Goal: Transaction & Acquisition: Purchase product/service

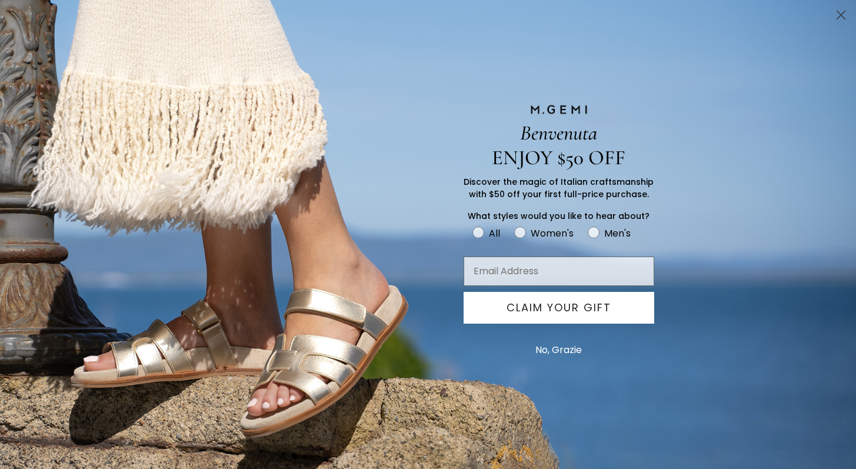
click at [552, 19] on circle "Close dialog" at bounding box center [840, 14] width 19 height 19
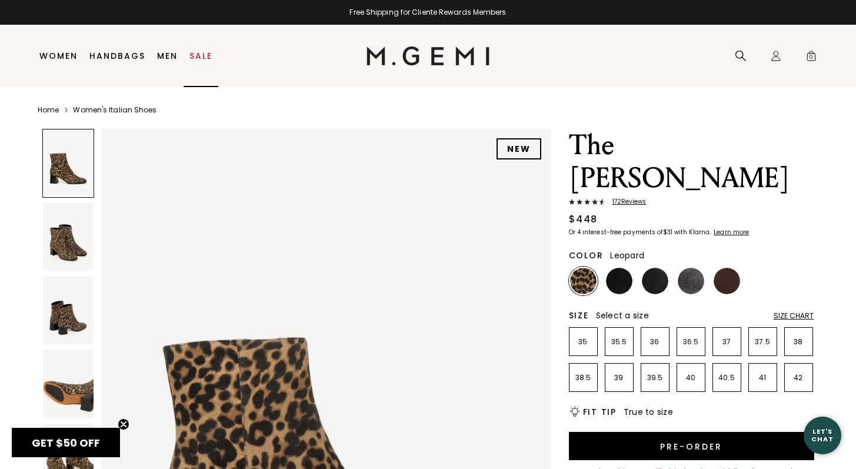
click at [201, 57] on link "Sale" at bounding box center [200, 55] width 23 height 9
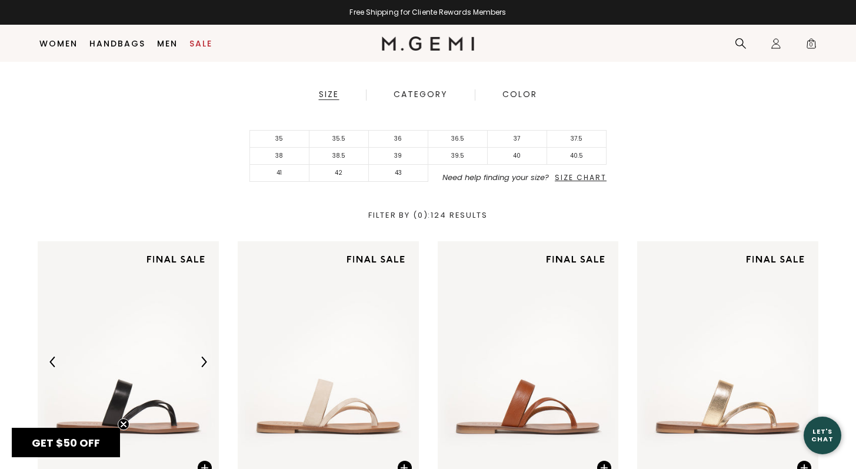
scroll to position [270, 0]
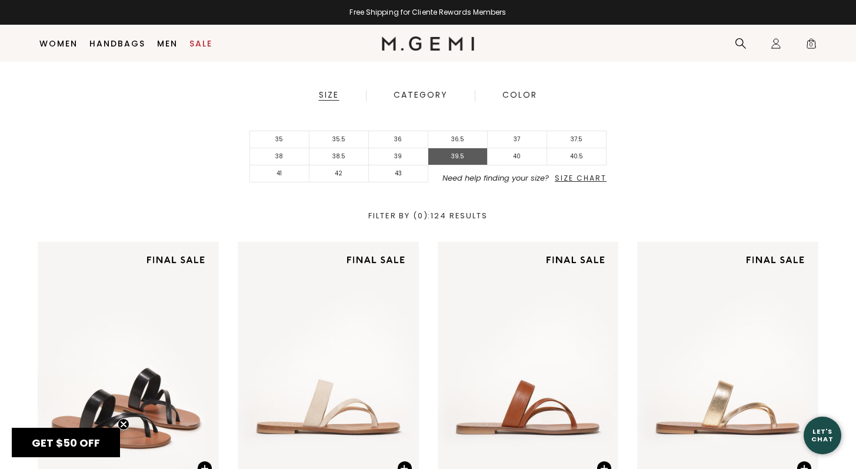
click at [468, 154] on li "39.5" at bounding box center [457, 156] width 59 height 17
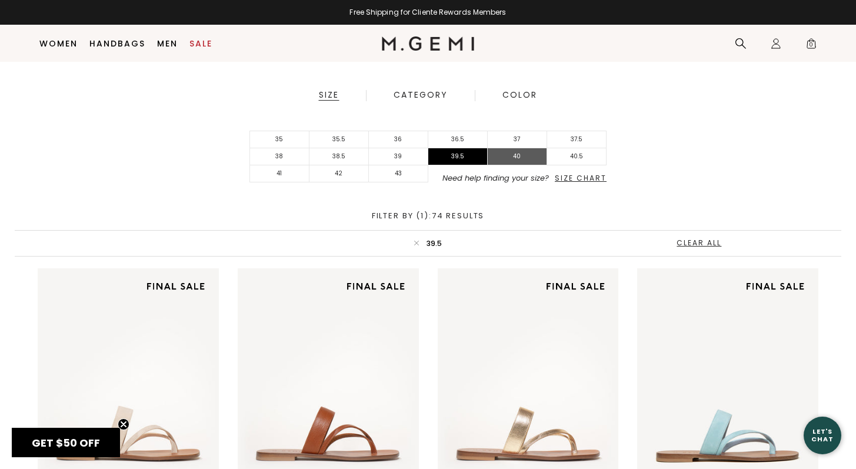
click at [523, 164] on li "40" at bounding box center [517, 156] width 59 height 17
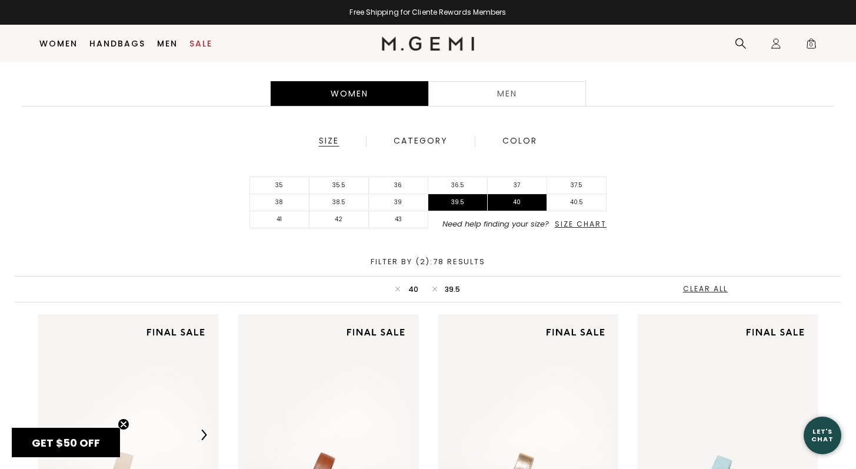
scroll to position [212, 0]
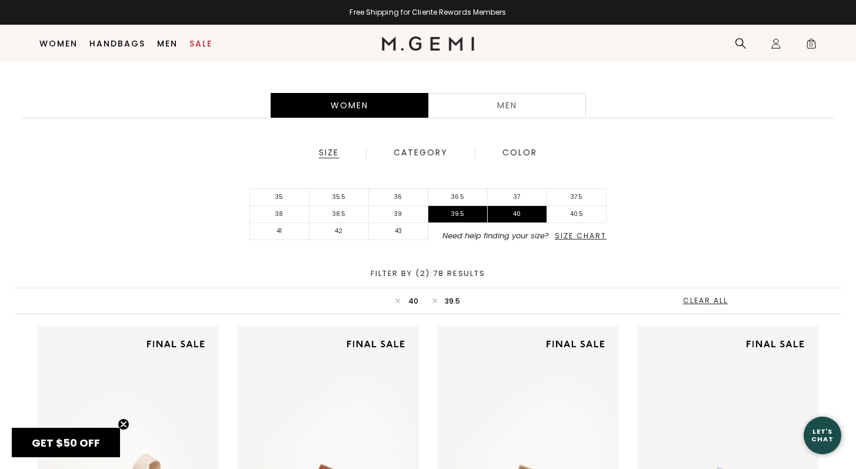
click at [581, 235] on span "Size Chart" at bounding box center [581, 236] width 52 height 10
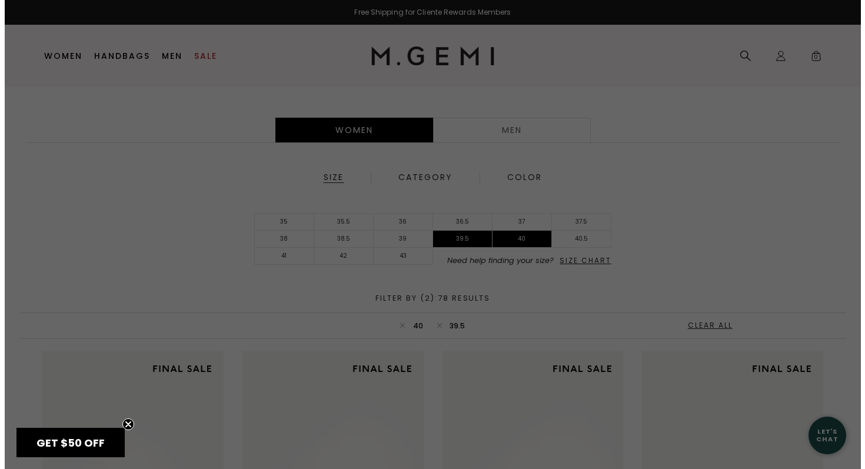
scroll to position [0, 0]
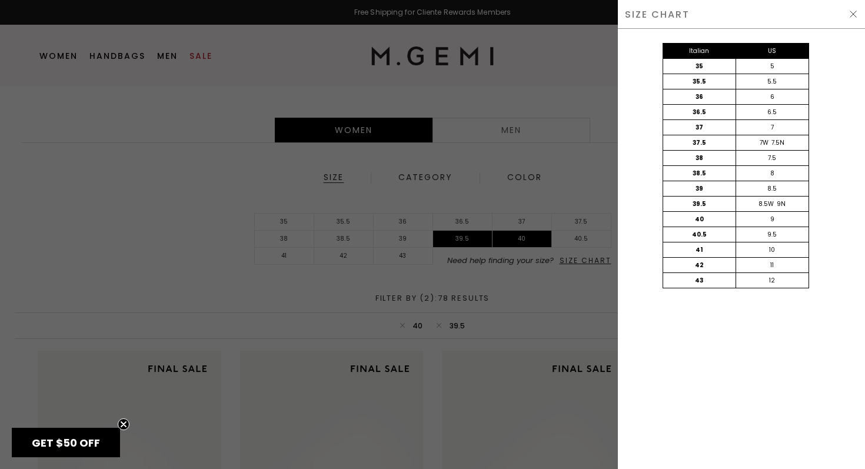
click at [529, 241] on div at bounding box center [432, 234] width 865 height 469
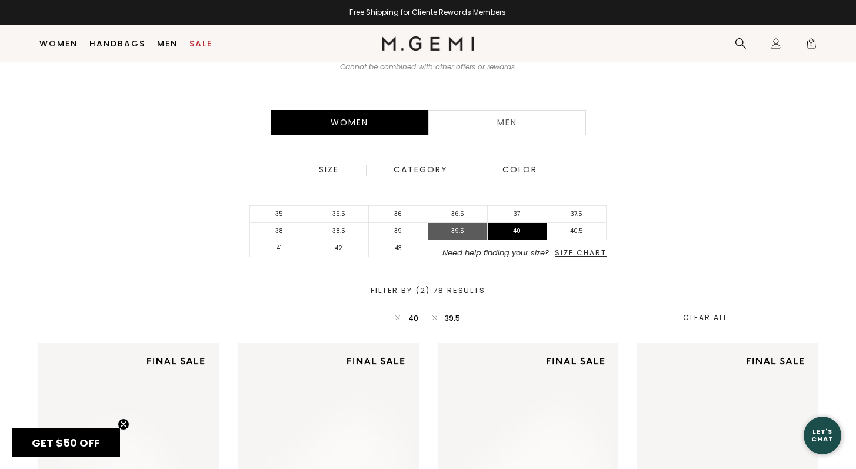
scroll to position [188, 0]
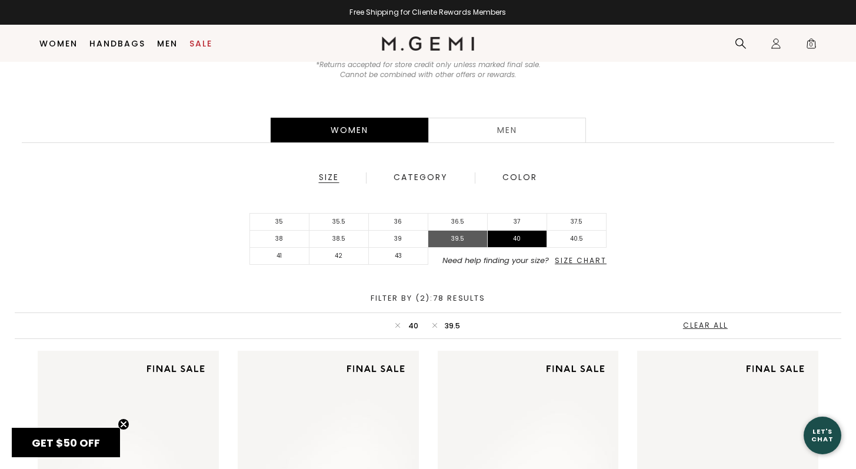
click at [482, 239] on li "39.5" at bounding box center [457, 239] width 59 height 17
click at [424, 241] on li "39" at bounding box center [398, 239] width 59 height 17
click at [518, 242] on li "40" at bounding box center [517, 239] width 59 height 17
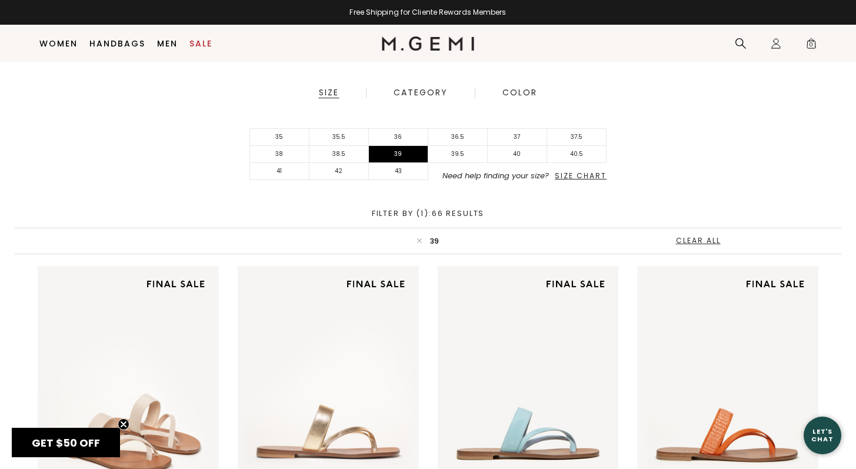
scroll to position [274, 0]
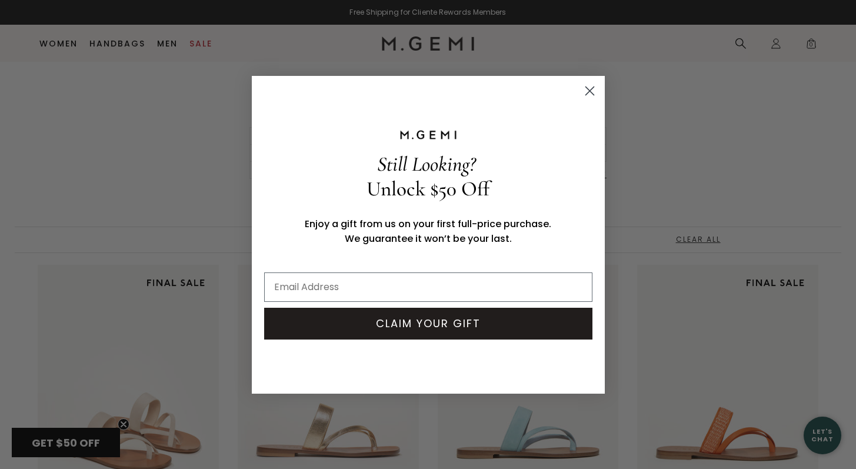
click at [591, 88] on icon "Close dialog" at bounding box center [589, 90] width 8 height 8
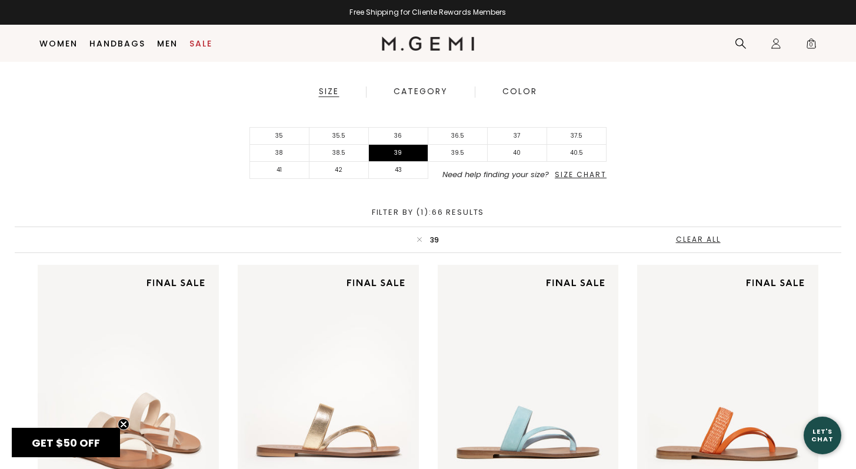
click at [434, 86] on div "Category" at bounding box center [420, 91] width 55 height 11
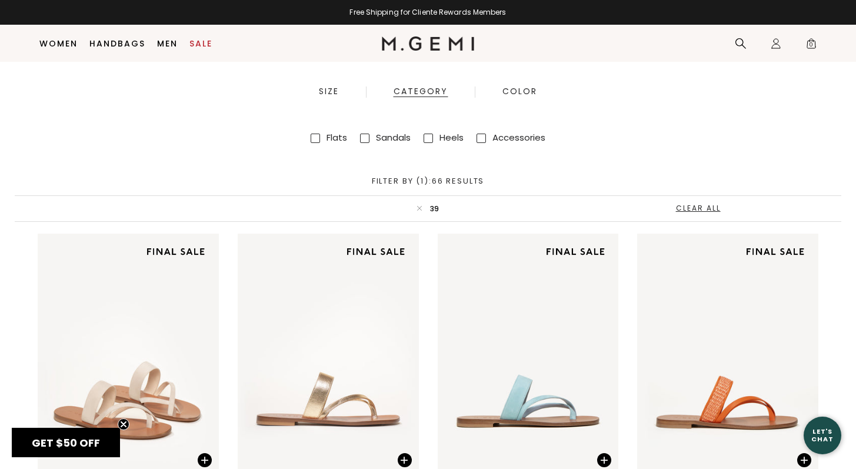
click at [528, 86] on div "Color" at bounding box center [520, 91] width 36 height 11
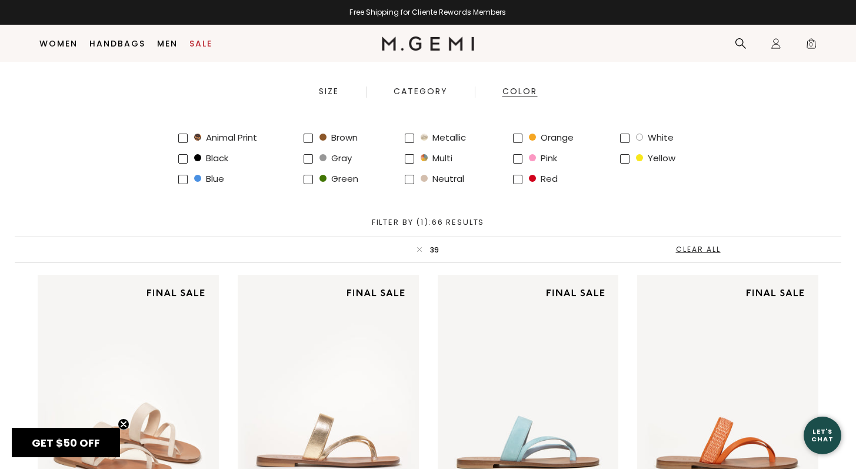
click at [328, 97] on div "Size Category Color" at bounding box center [428, 91] width 272 height 11
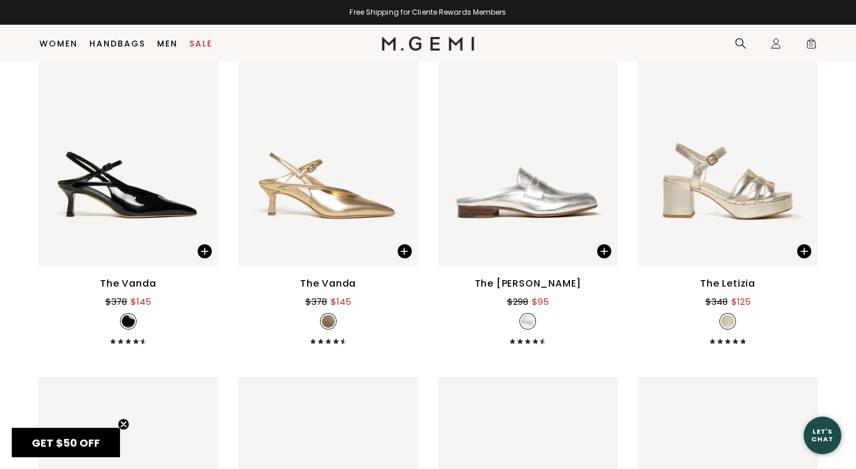
scroll to position [2995, 0]
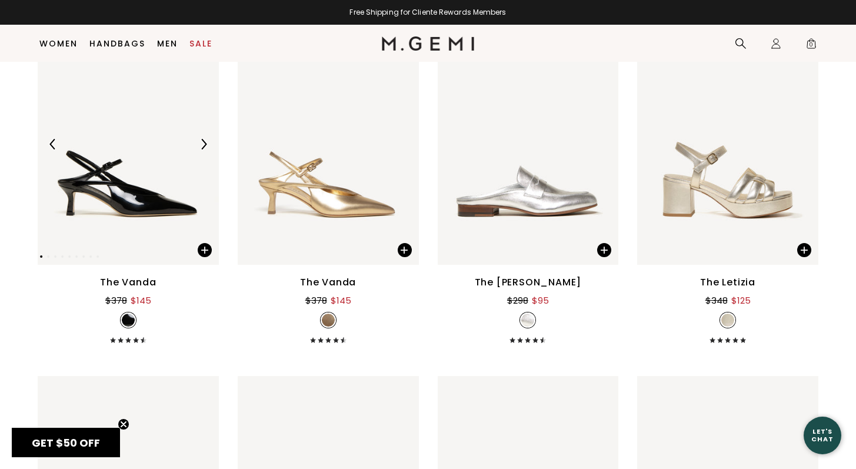
click at [151, 179] on img at bounding box center [128, 144] width 181 height 242
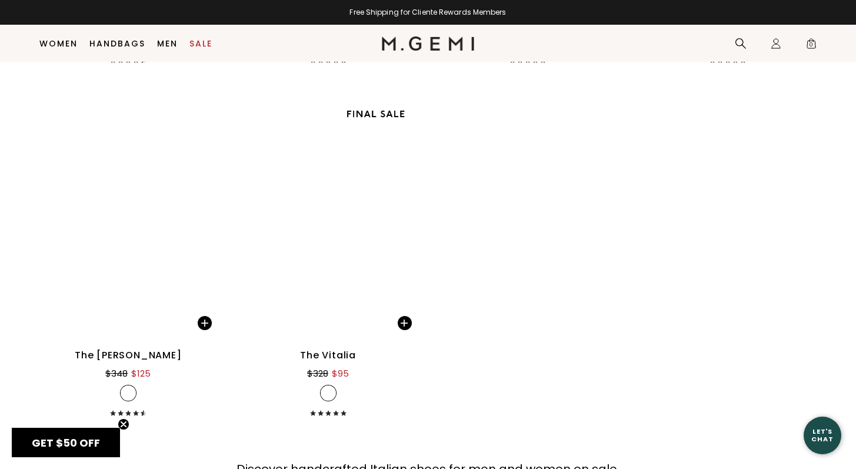
scroll to position [6111, 0]
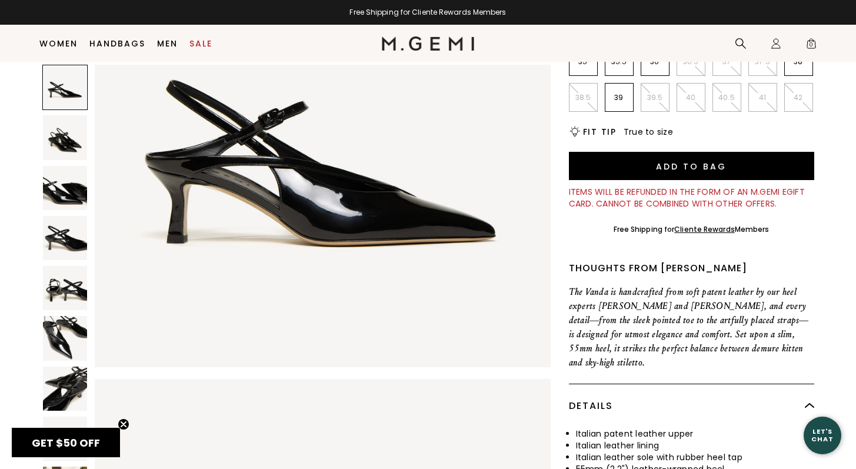
scroll to position [225, 0]
